Goal: Task Accomplishment & Management: Manage account settings

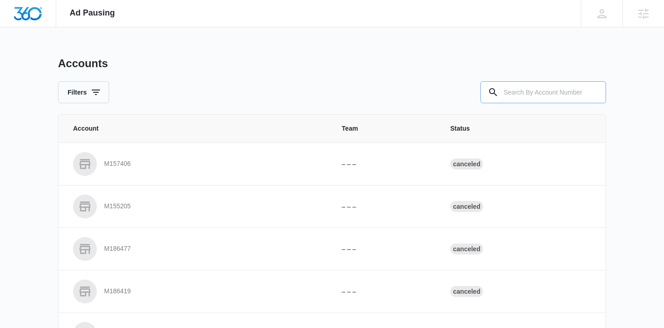
click at [518, 91] on input "text" at bounding box center [542, 92] width 125 height 22
type input "M325222"
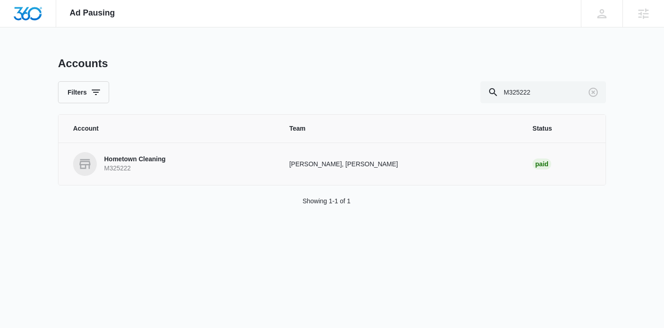
click at [158, 166] on p "M325222" at bounding box center [135, 168] width 62 height 9
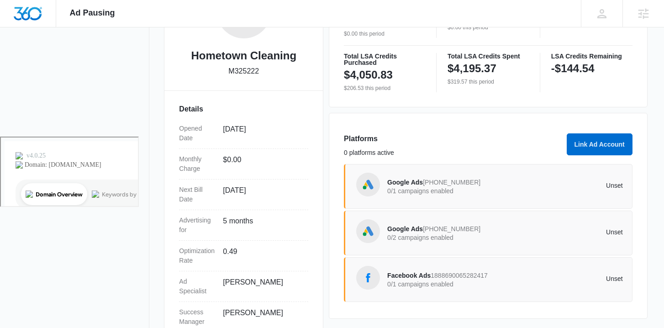
scroll to position [192, 0]
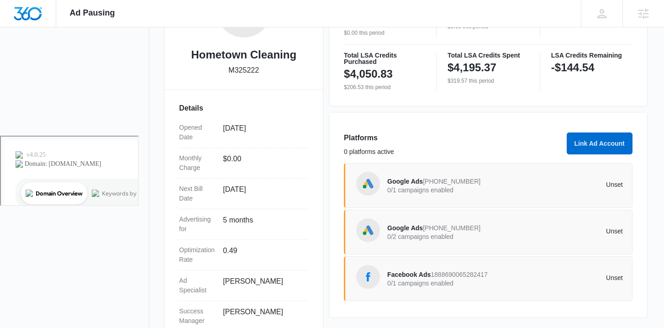
click at [443, 194] on div "Google Ads [PHONE_NUMBER] 0/1 campaigns enabled" at bounding box center [446, 185] width 118 height 19
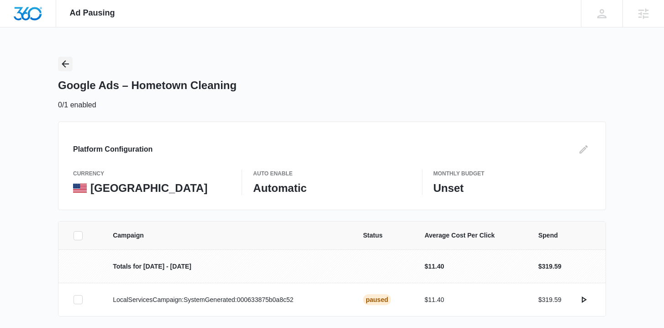
click at [71, 68] on button "Back" at bounding box center [65, 64] width 15 height 15
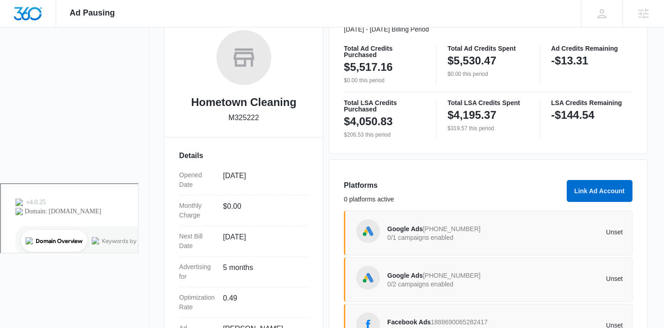
scroll to position [173, 0]
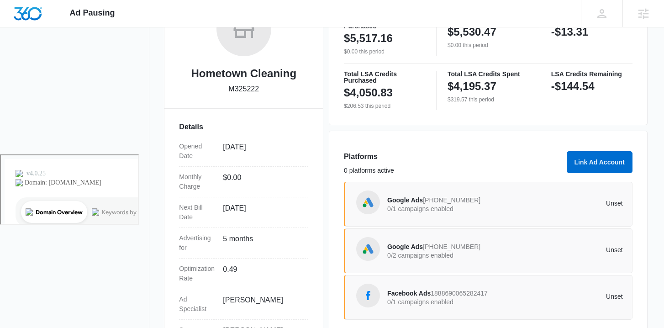
click at [432, 243] on span "[PHONE_NUMBER]" at bounding box center [451, 246] width 57 height 7
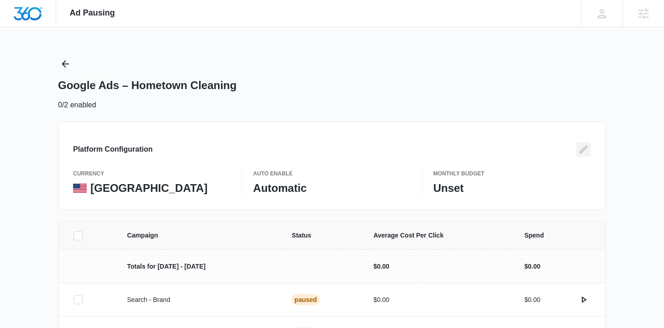
click at [584, 152] on icon "Edit" at bounding box center [583, 149] width 11 height 11
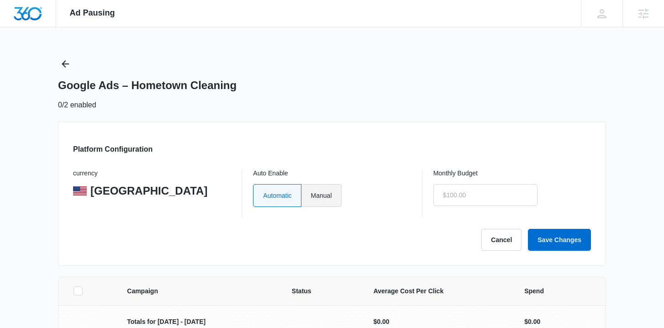
click at [327, 191] on label "Manual" at bounding box center [321, 195] width 40 height 23
click at [311, 195] on input "Manual" at bounding box center [310, 195] width 0 height 0
radio input "true"
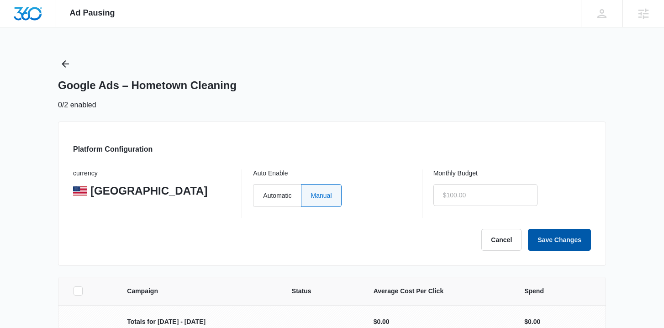
click at [571, 240] on button "Save Changes" at bounding box center [559, 240] width 63 height 22
type input "$100.00"
click at [547, 238] on button "Save Changes" at bounding box center [559, 240] width 63 height 22
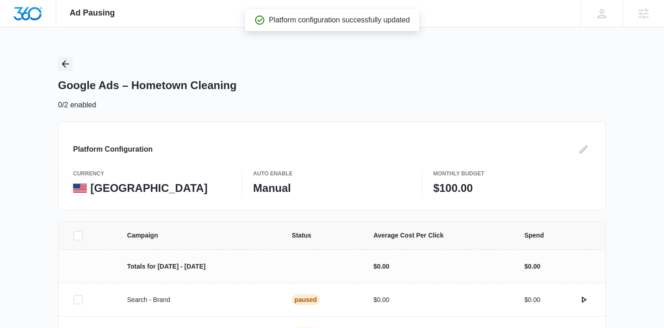
click at [65, 62] on icon "Back" at bounding box center [65, 63] width 11 height 11
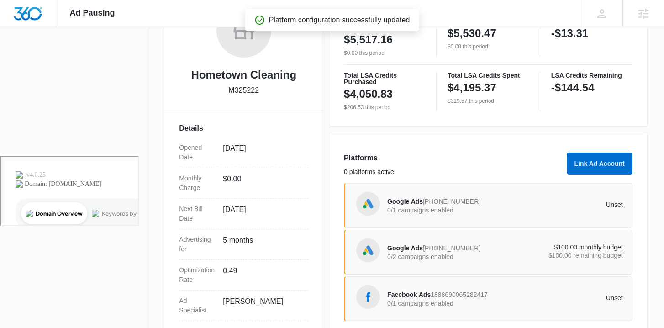
scroll to position [203, 0]
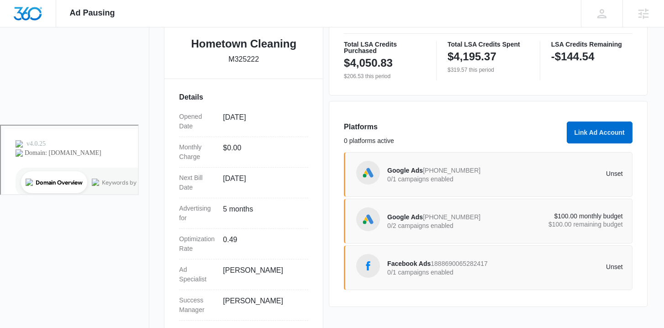
click at [422, 269] on p "0/1 campaigns enabled" at bounding box center [446, 272] width 118 height 6
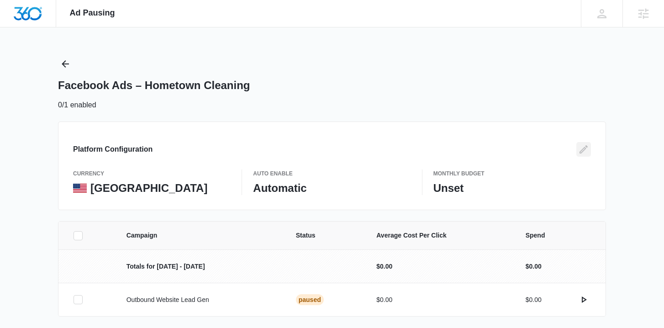
click at [582, 148] on icon "Edit" at bounding box center [583, 149] width 11 height 11
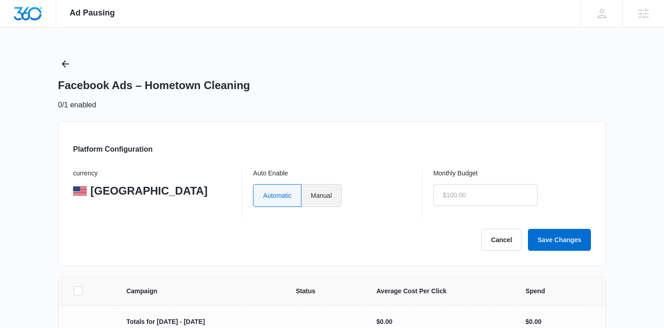
click at [330, 200] on label "Manual" at bounding box center [321, 195] width 40 height 23
click at [311, 195] on input "Manual" at bounding box center [310, 195] width 0 height 0
radio input "true"
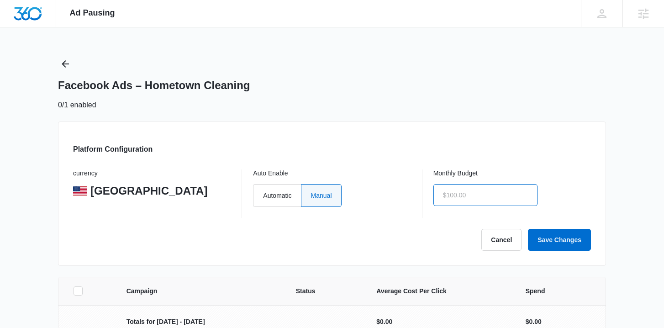
click at [460, 197] on input "text" at bounding box center [485, 195] width 104 height 22
type input "$100.00"
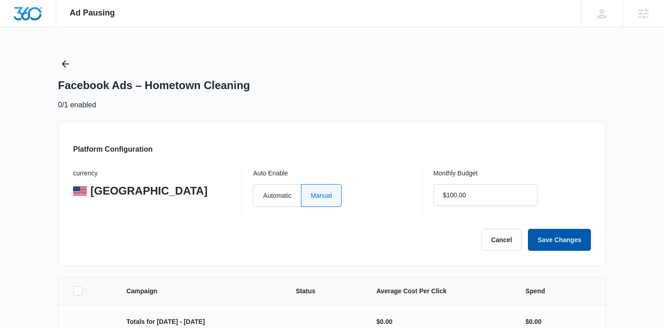
click at [553, 235] on button "Save Changes" at bounding box center [559, 240] width 63 height 22
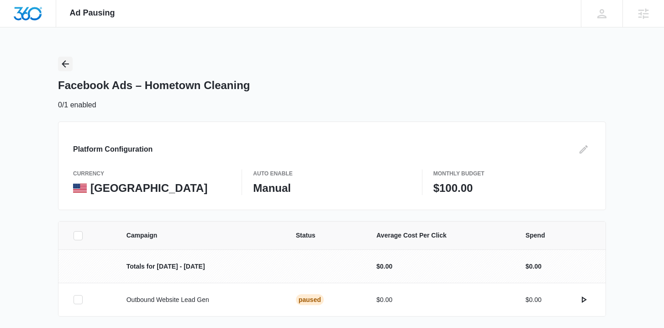
click at [67, 63] on icon "Back" at bounding box center [65, 63] width 11 height 11
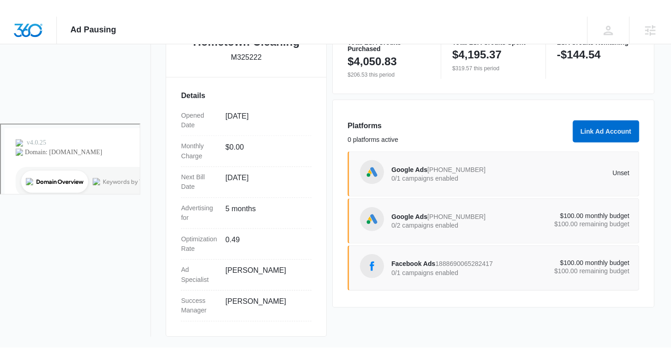
scroll to position [185, 0]
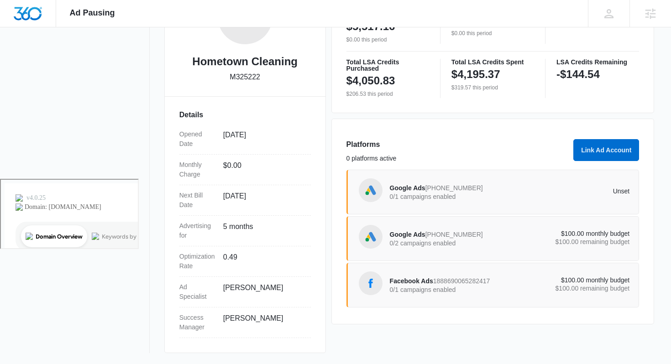
click at [431, 195] on p "0/1 campaigns enabled" at bounding box center [450, 196] width 120 height 6
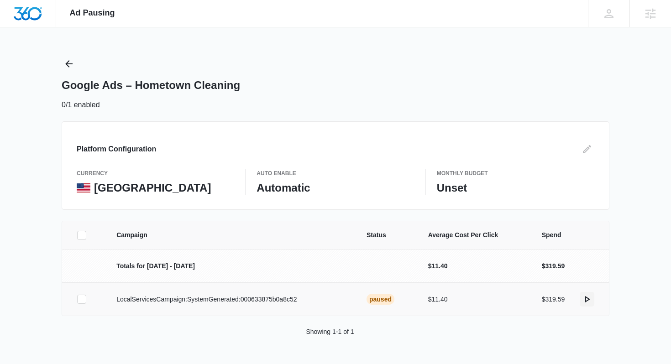
click at [587, 301] on icon "actions.activate" at bounding box center [586, 299] width 11 height 11
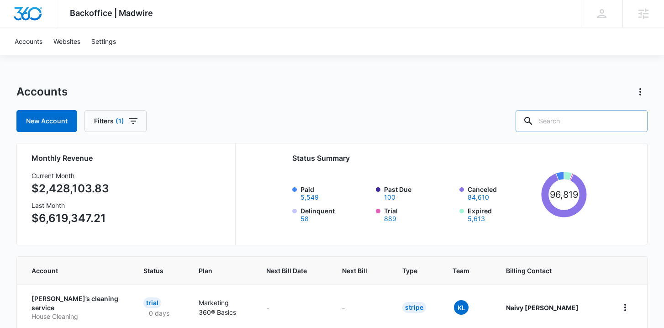
click at [576, 117] on input "text" at bounding box center [581, 121] width 132 height 22
type input "hometown cleaning"
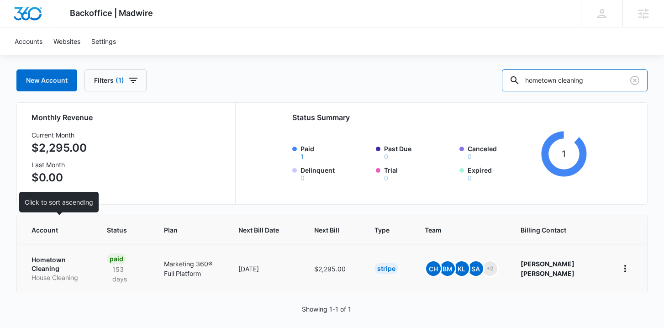
scroll to position [42, 0]
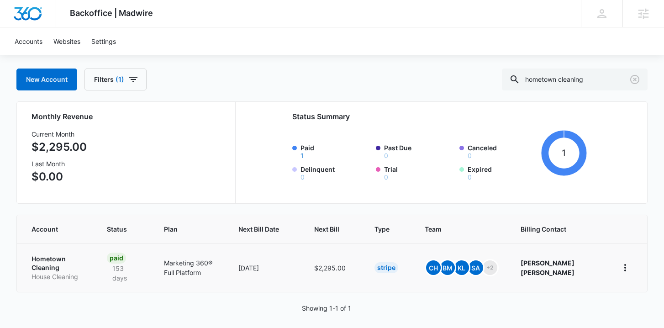
click at [51, 270] on p "Hometown Cleaning" at bounding box center [57, 263] width 53 height 18
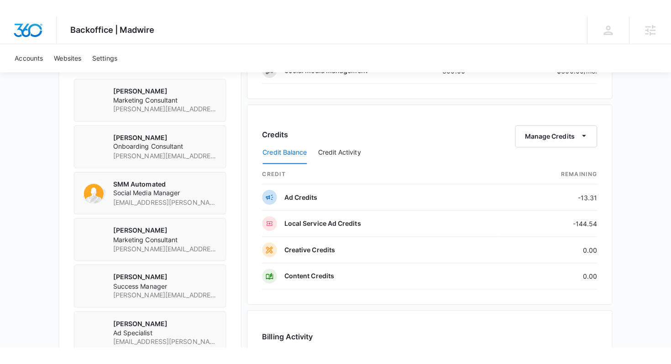
scroll to position [669, 0]
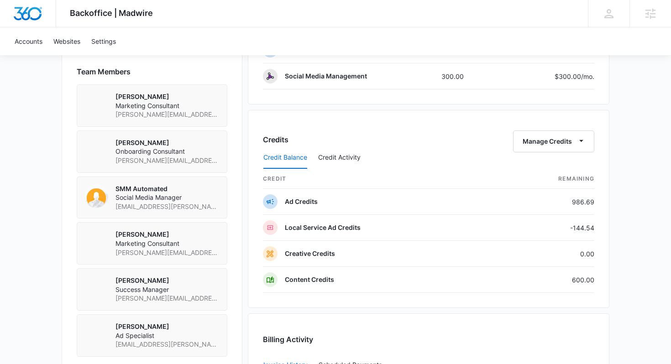
scroll to position [645, 0]
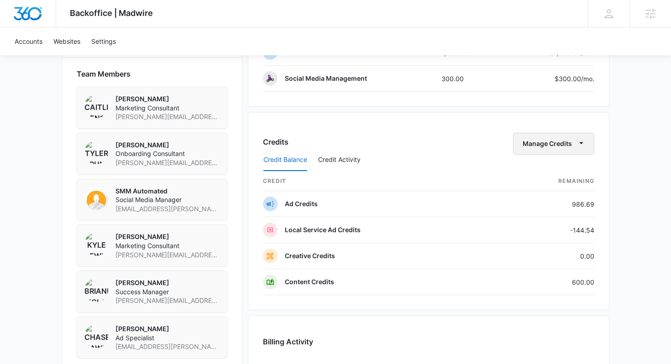
click at [544, 142] on button "Manage Credits" at bounding box center [553, 144] width 81 height 22
click at [546, 174] on div "Transfer Credits" at bounding box center [549, 173] width 48 height 6
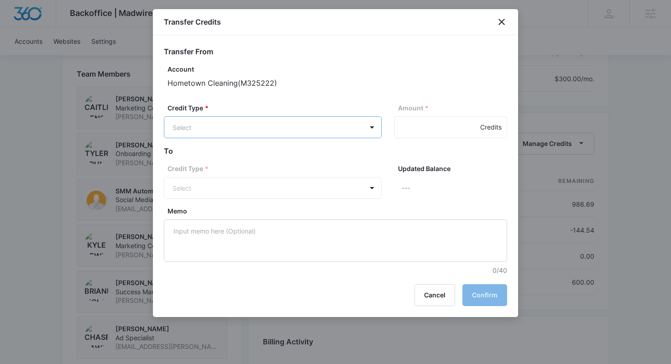
click at [268, 126] on body "Backoffice | Madwire Apps Settings BM Brianna McLatchie brianna.mclatchie@madwi…" at bounding box center [335, 47] width 671 height 1385
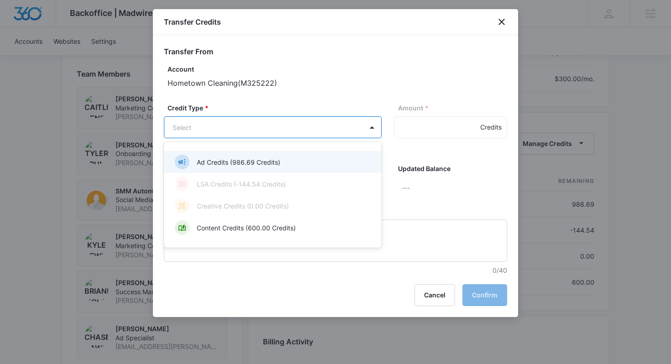
click at [256, 165] on p "Ad Credits (986.69 Credits)" at bounding box center [239, 162] width 84 height 10
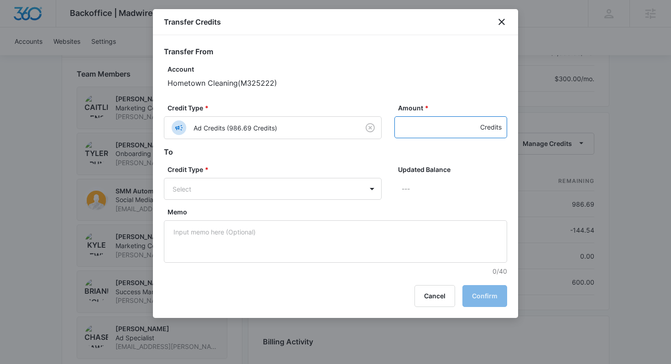
click at [418, 136] on input "Amount *" at bounding box center [450, 127] width 113 height 22
type input "986.69"
click at [296, 183] on body "Backoffice | Madwire Apps Settings BM Brianna McLatchie brianna.mclatchie@madwi…" at bounding box center [335, 47] width 671 height 1385
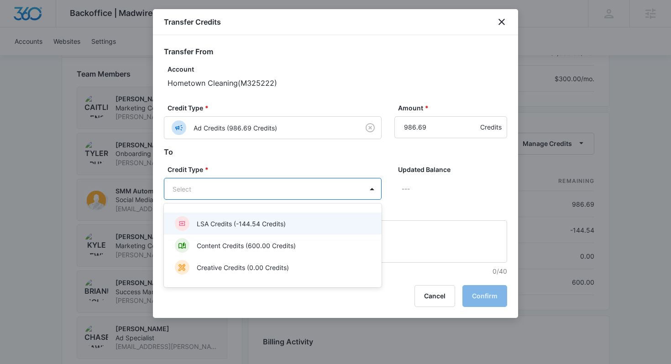
click at [258, 226] on p "LSA Credits (-144.54 Credits)" at bounding box center [241, 224] width 89 height 10
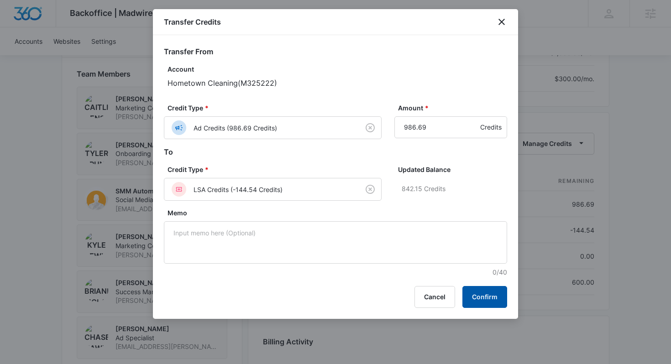
click at [491, 303] on button "Confirm" at bounding box center [484, 297] width 45 height 22
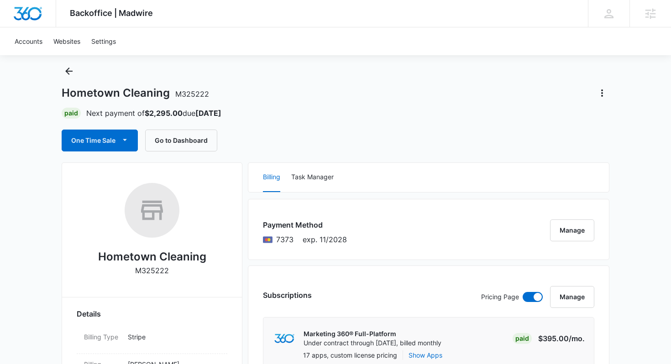
scroll to position [0, 0]
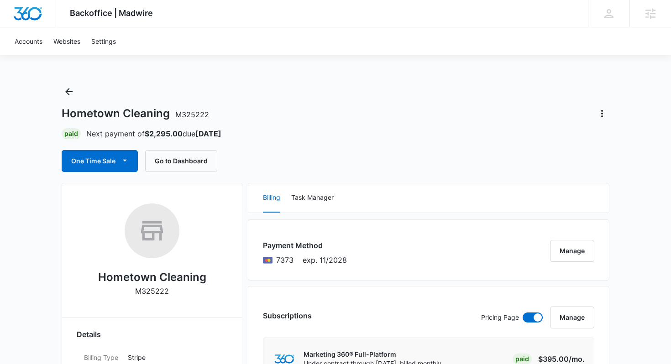
click at [78, 92] on div "Hometown Cleaning M325222 Paid Next payment of $2,295.00 due Sep 13 One Time Sa…" at bounding box center [336, 128] width 548 height 88
click at [74, 95] on button "Back" at bounding box center [69, 91] width 15 height 15
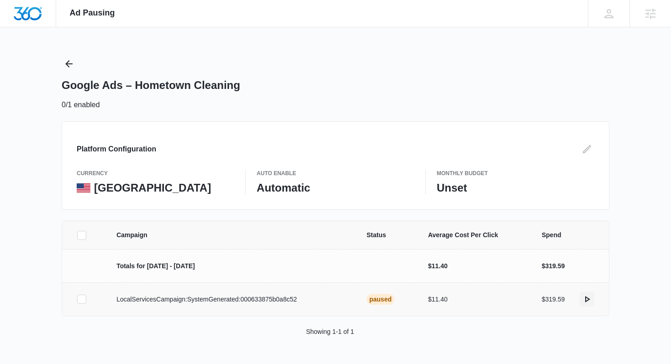
click at [585, 298] on icon "actions.activate" at bounding box center [586, 299] width 11 height 11
click at [75, 64] on button "Back" at bounding box center [69, 64] width 15 height 15
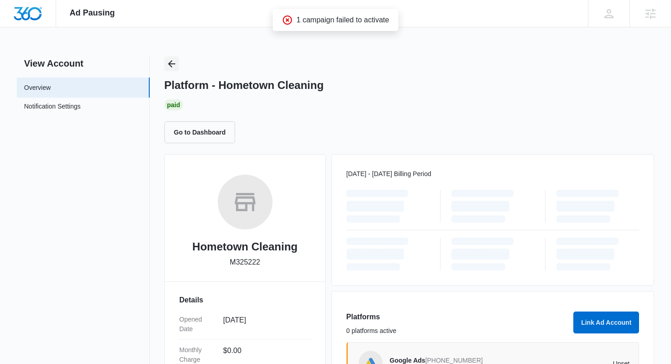
click at [171, 64] on icon "Back" at bounding box center [171, 63] width 11 height 11
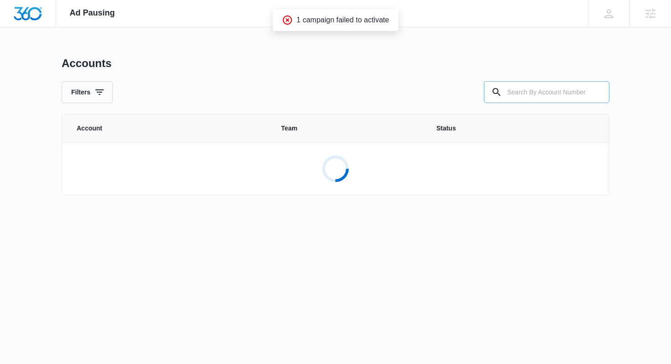
click at [531, 89] on input "text" at bounding box center [546, 92] width 125 height 22
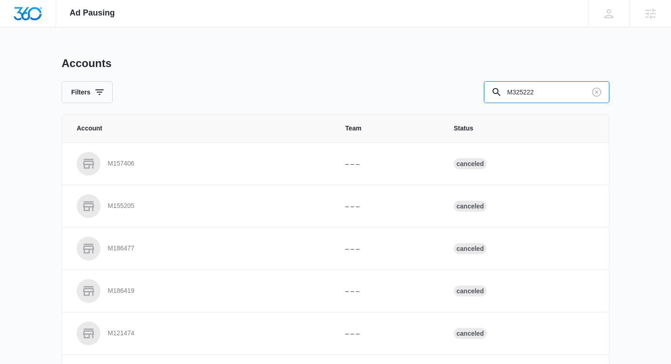
type input "M325222"
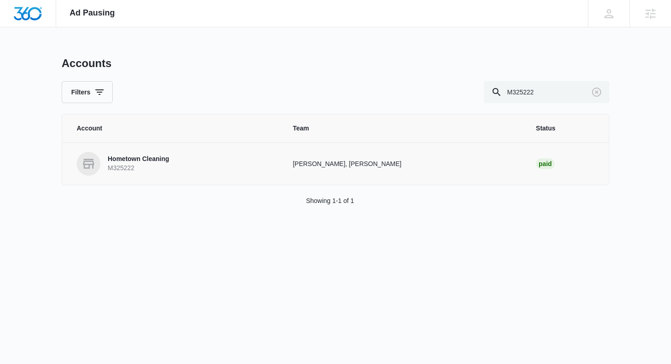
click at [172, 156] on link "Hometown Cleaning M325222" at bounding box center [174, 164] width 194 height 24
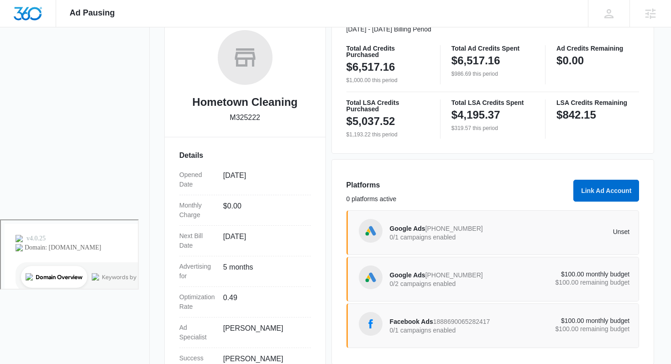
scroll to position [185, 0]
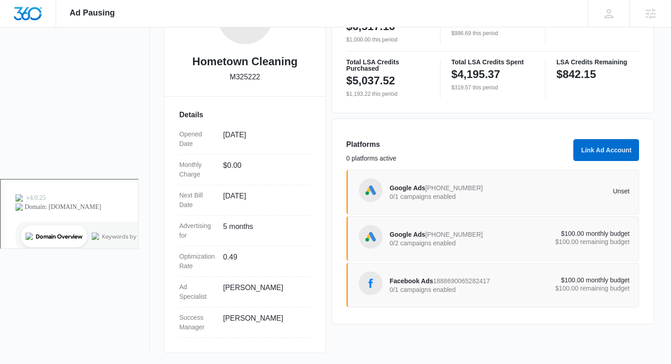
click at [439, 193] on p "0/1 campaigns enabled" at bounding box center [450, 196] width 120 height 6
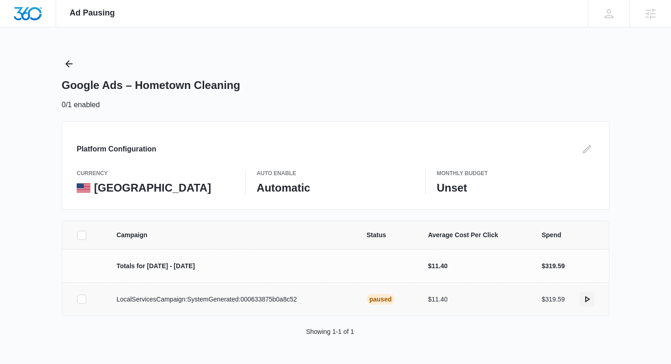
click at [582, 301] on icon "actions.activate" at bounding box center [586, 299] width 11 height 11
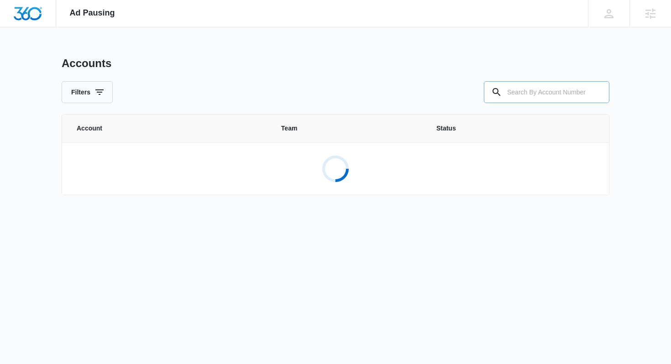
click at [515, 91] on input "text" at bounding box center [546, 92] width 125 height 22
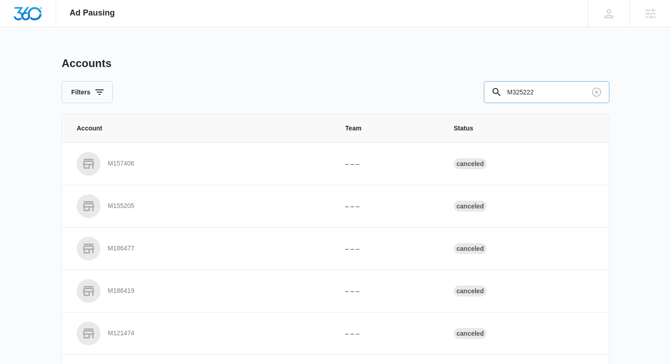
type input "M325222"
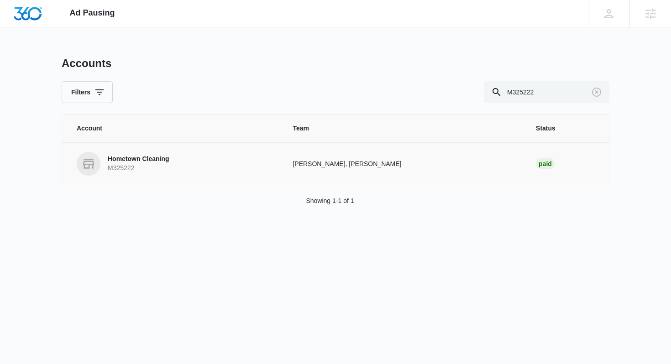
click at [190, 170] on link "Hometown Cleaning M325222" at bounding box center [174, 164] width 194 height 24
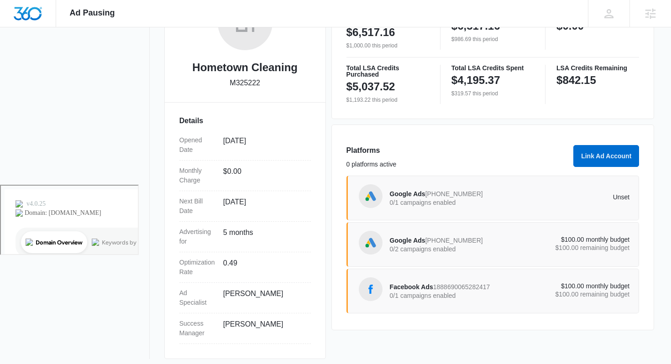
scroll to position [185, 0]
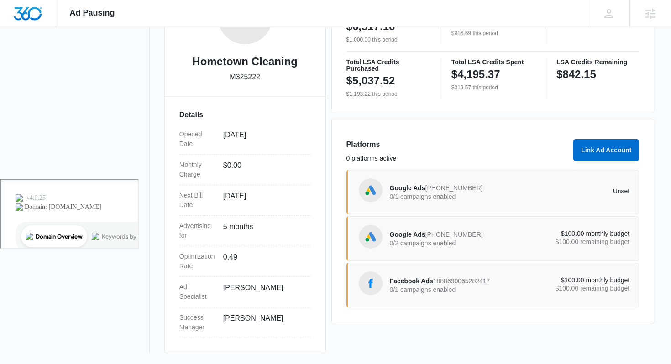
click at [467, 187] on span "[PHONE_NUMBER]" at bounding box center [453, 187] width 57 height 7
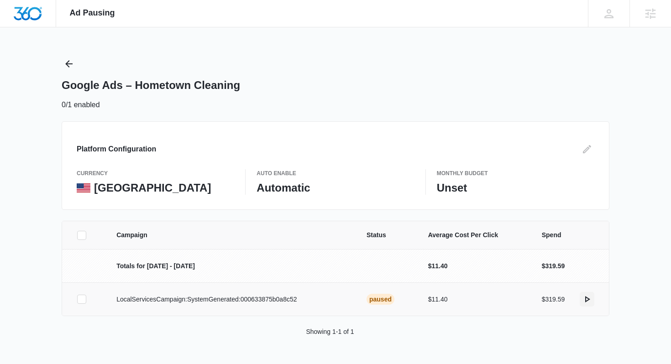
click at [585, 298] on icon "actions.activate" at bounding box center [587, 299] width 5 height 6
